Goal: Task Accomplishment & Management: Use online tool/utility

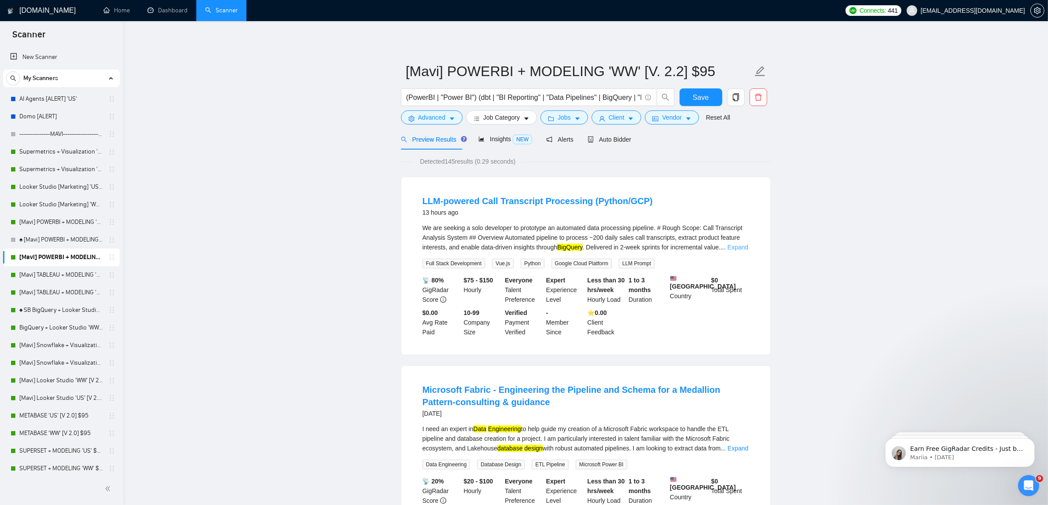
click at [742, 250] on link "Expand" at bounding box center [738, 247] width 21 height 7
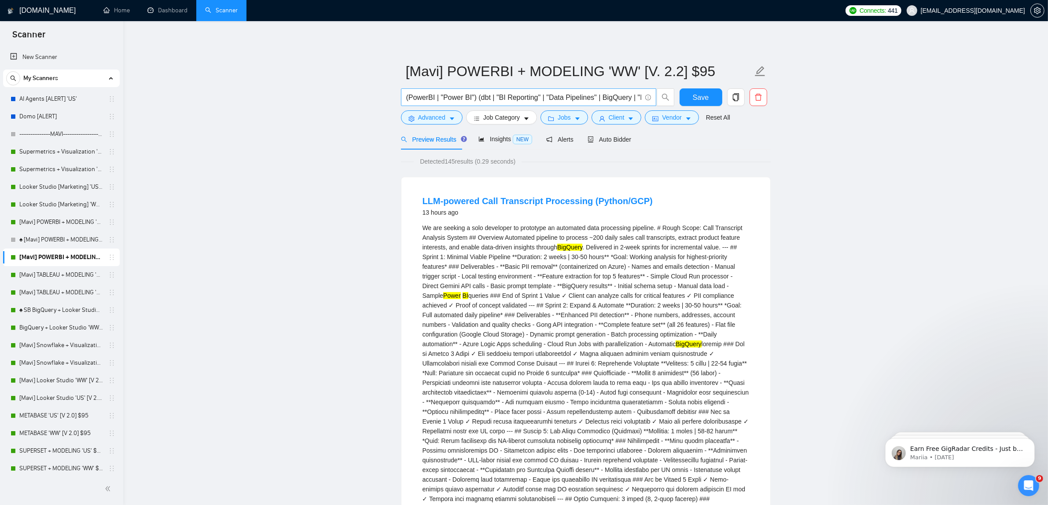
click at [589, 97] on input "(PowerBI | "Power BI") (dbt | "BI Reporting" | "Data Pipelines" | BigQuery | "B…" at bounding box center [523, 97] width 235 height 11
click at [433, 118] on span "Advanced" at bounding box center [431, 118] width 27 height 10
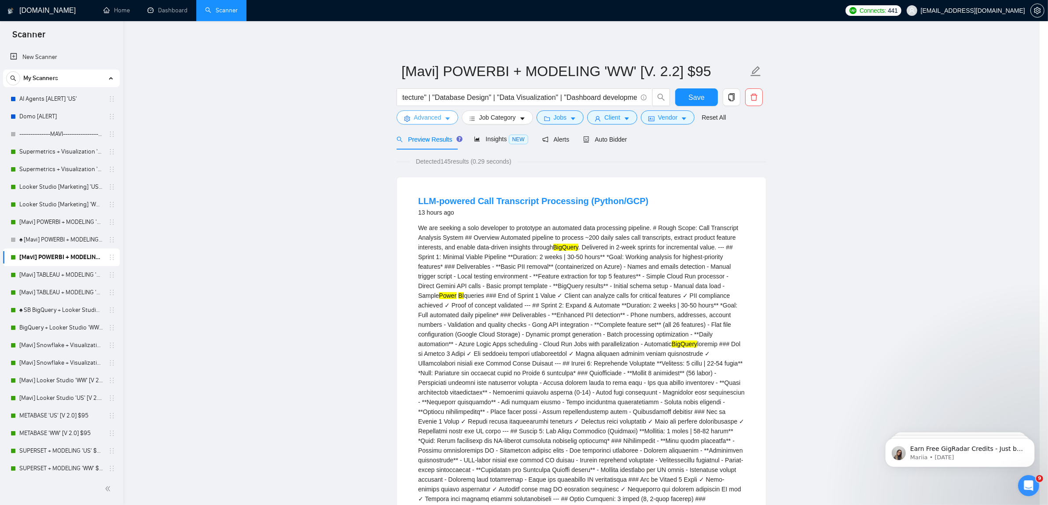
scroll to position [0, 0]
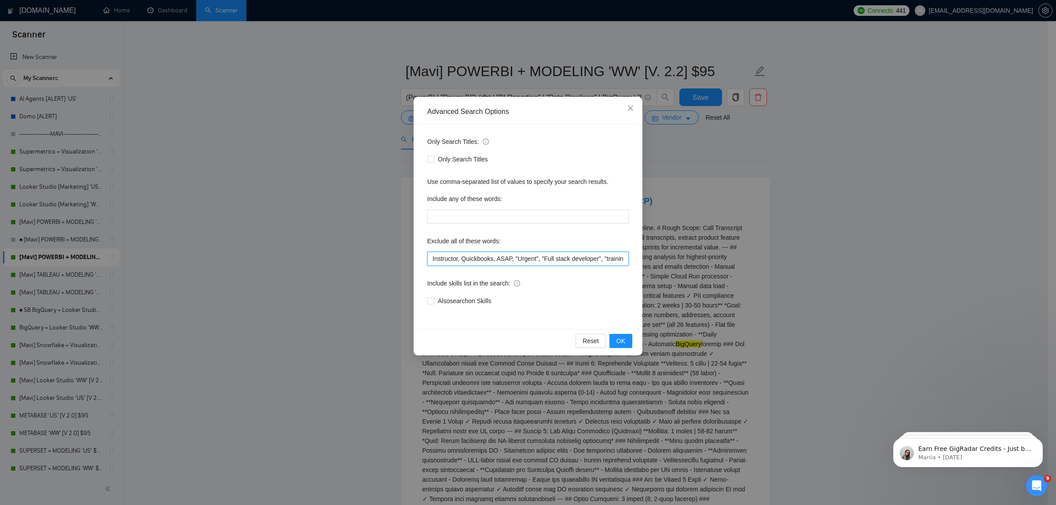
click at [430, 257] on input "Instructor, Quickbooks, ASAP, "Urgent", "Full stack developer", "training in", …" at bounding box center [528, 259] width 202 height 14
click at [623, 335] on button "OK" at bounding box center [621, 341] width 23 height 14
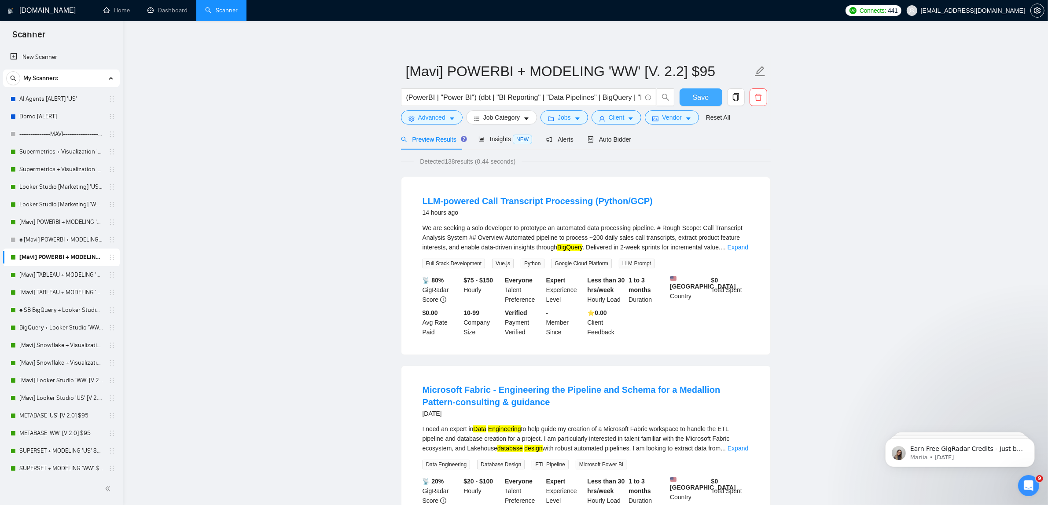
click at [694, 102] on span "Save" at bounding box center [701, 97] width 16 height 11
click at [426, 120] on span "Advanced" at bounding box center [431, 118] width 27 height 10
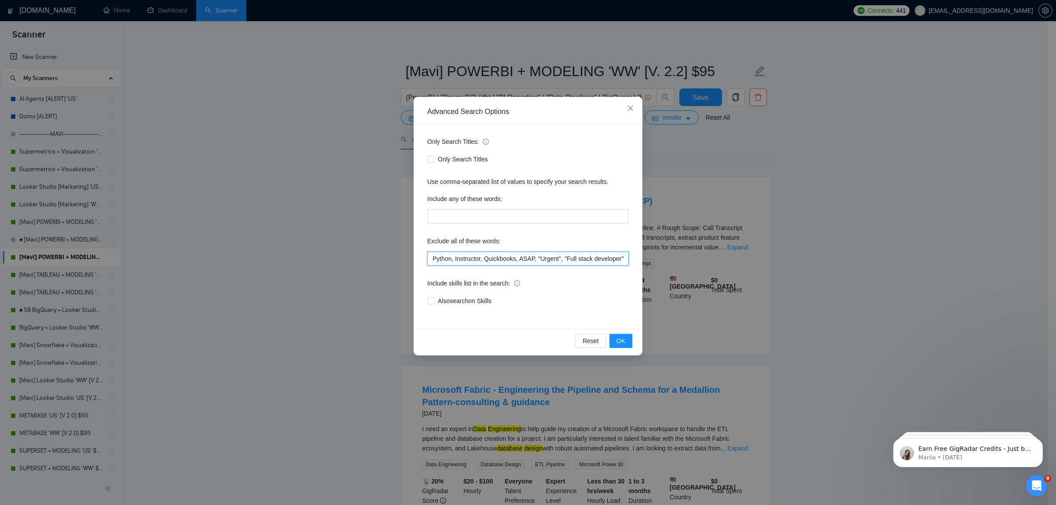
click at [430, 257] on input "Python, Instructor, Quickbooks, ASAP, "Urgent", "Full stack developer", "traini…" at bounding box center [528, 259] width 202 height 14
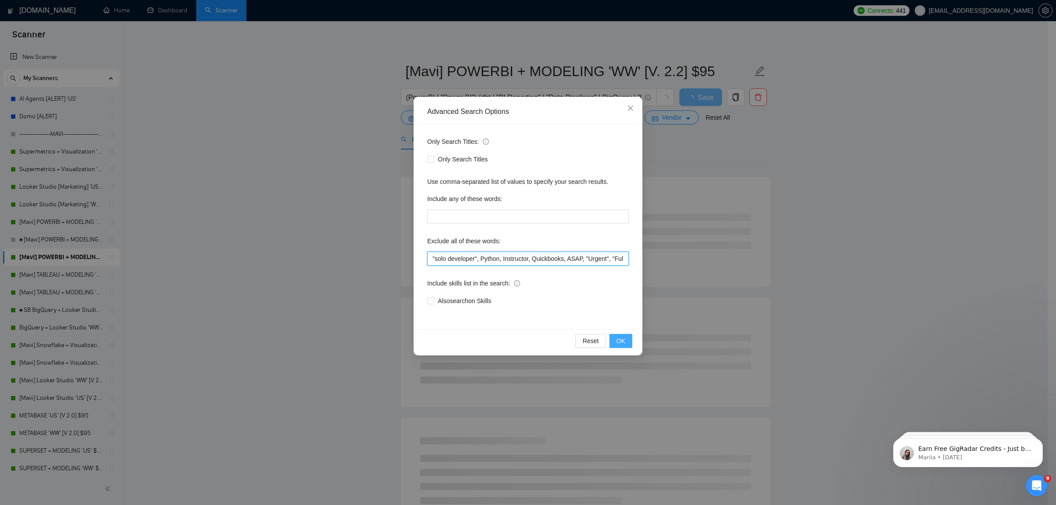
type input ""solo developer", Python, Instructor, Quickbooks, ASAP, "Urgent", "Full stack d…"
click at [622, 339] on span "OK" at bounding box center [621, 341] width 9 height 10
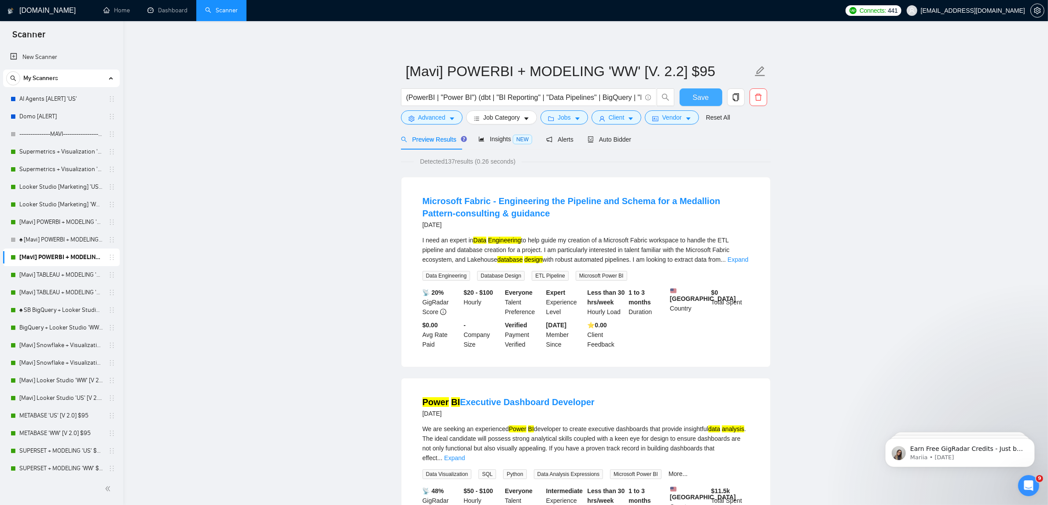
click at [688, 94] on button "Save" at bounding box center [701, 97] width 43 height 18
click at [700, 93] on span "Save" at bounding box center [701, 97] width 16 height 11
